Goal: Use online tool/utility: Utilize a website feature to perform a specific function

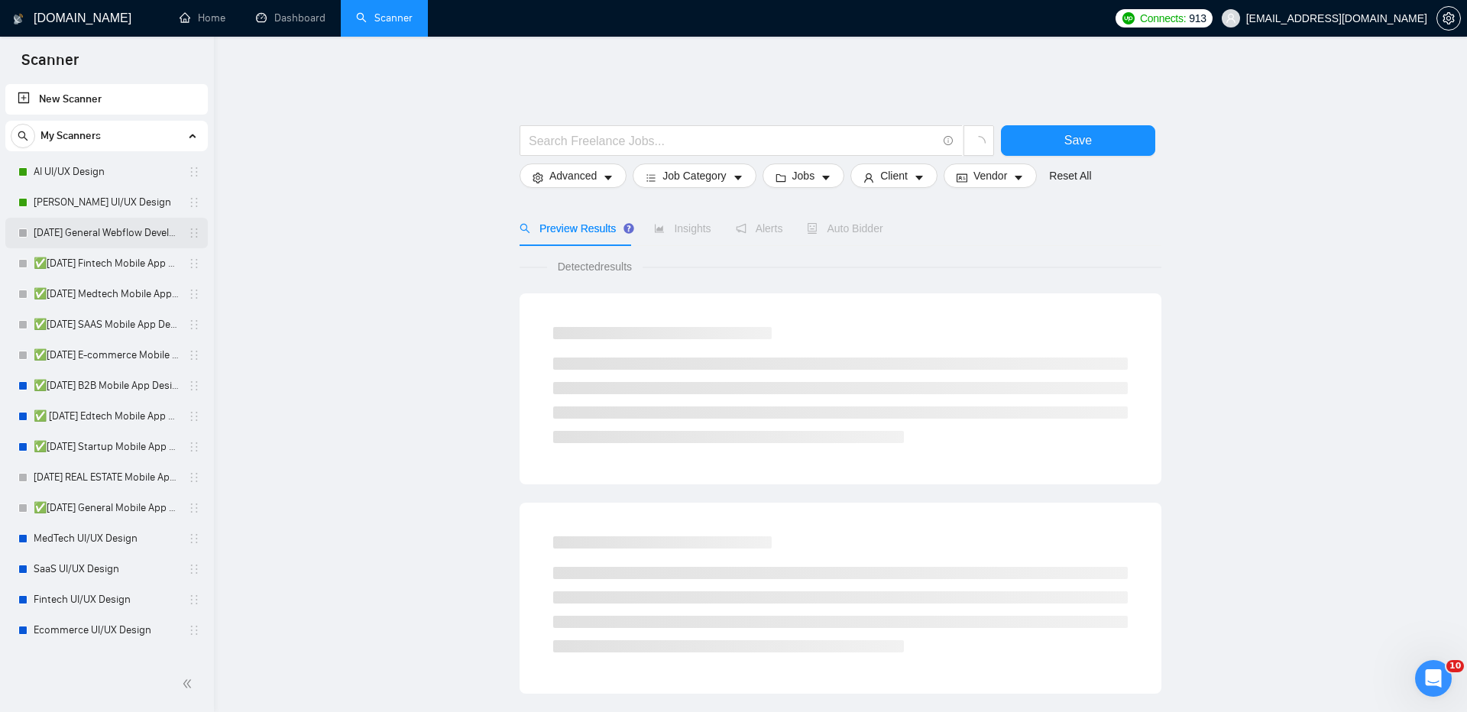
click at [160, 235] on link "[DATE] General Webflow Development" at bounding box center [106, 233] width 145 height 31
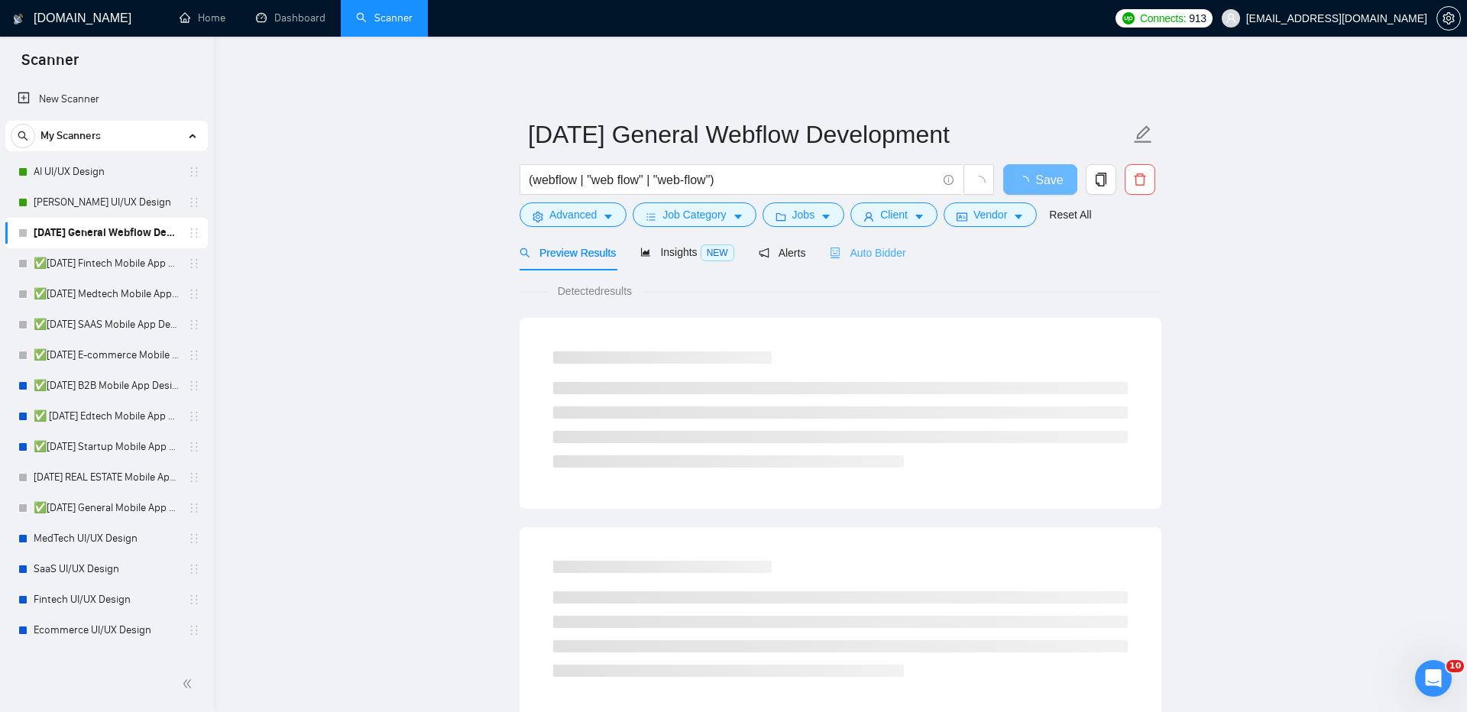
click at [886, 254] on div "Auto Bidder" at bounding box center [868, 253] width 76 height 36
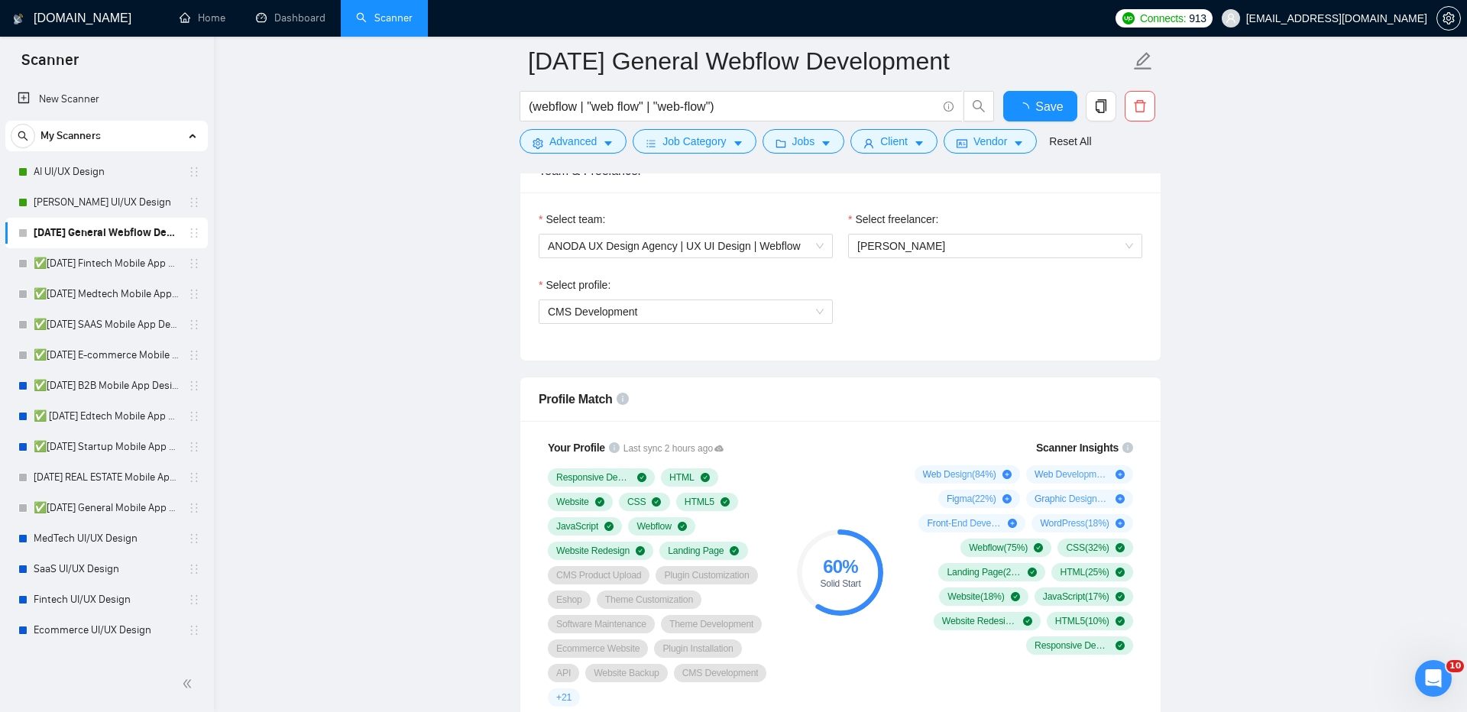
scroll to position [935, 0]
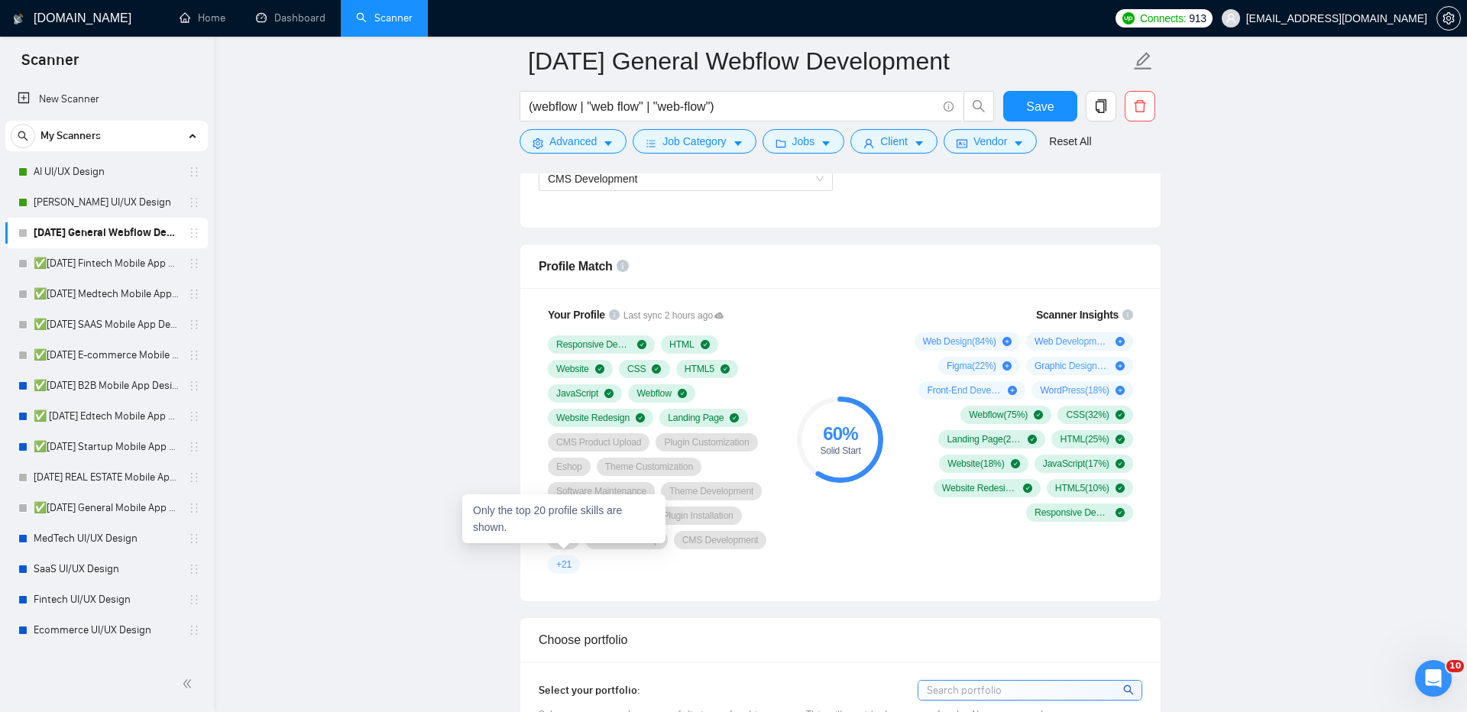
click at [566, 558] on span "+ 21" at bounding box center [563, 564] width 15 height 12
click at [500, 522] on div "Only the top 20 profile skills are shown." at bounding box center [563, 518] width 203 height 49
